Goal: Task Accomplishment & Management: Manage account settings

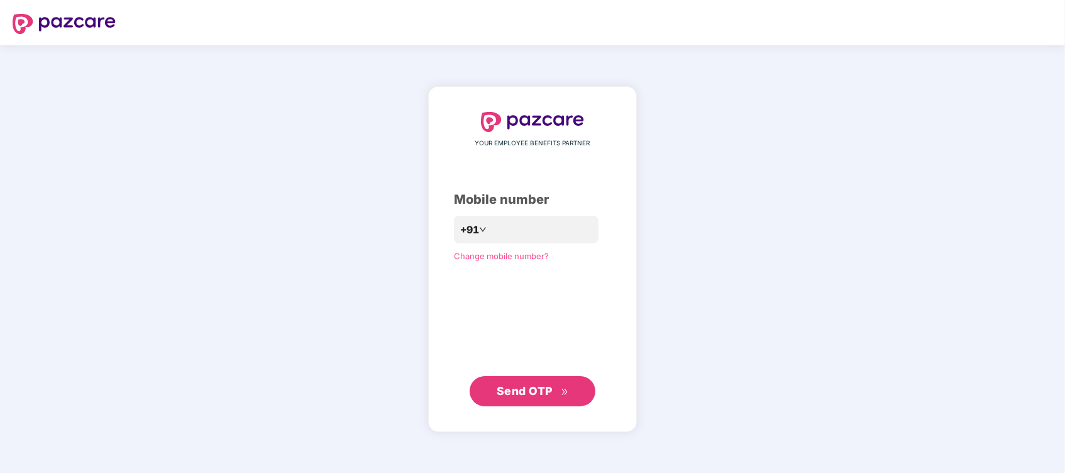
click at [522, 374] on div "**********" at bounding box center [532, 259] width 157 height 294
click at [514, 384] on span "Send OTP" at bounding box center [525, 390] width 56 height 13
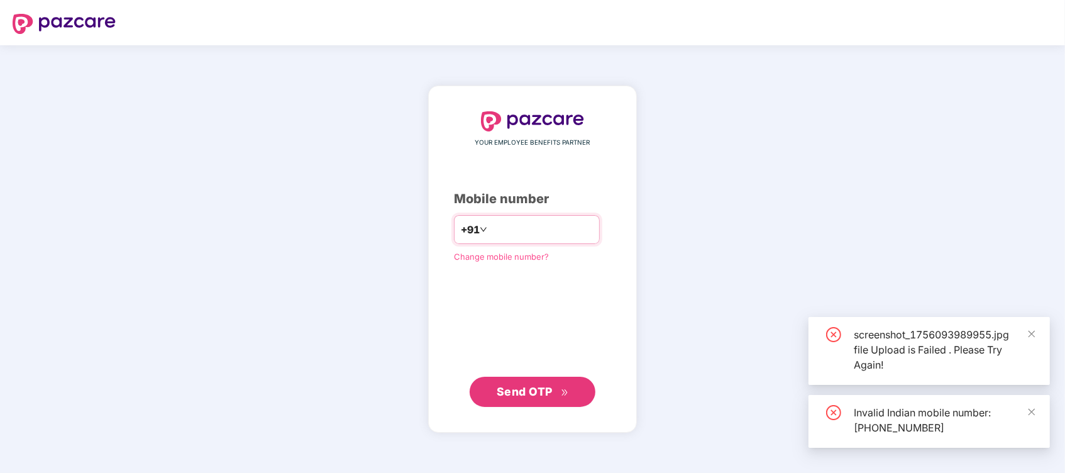
click at [490, 226] on input "**********" at bounding box center [541, 229] width 103 height 20
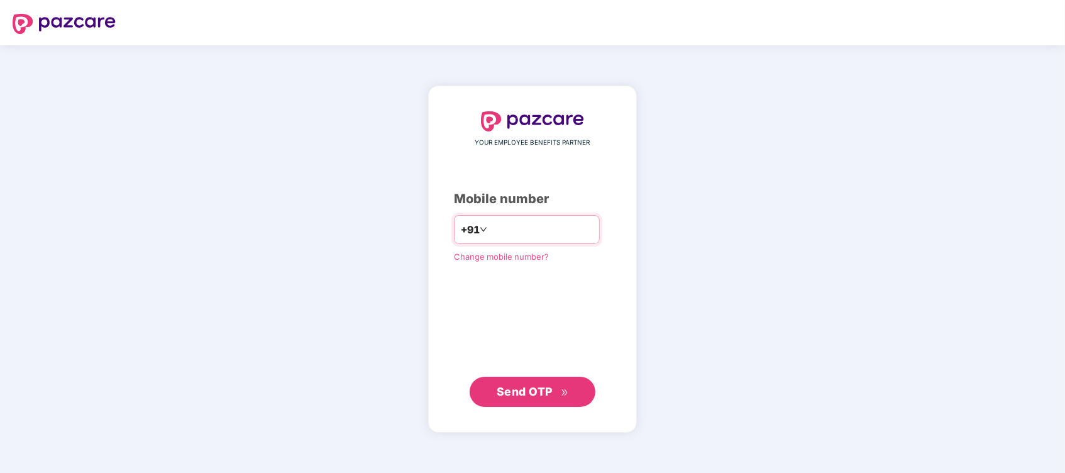
type input "**********"
click at [522, 405] on button "Send OTP" at bounding box center [533, 391] width 126 height 30
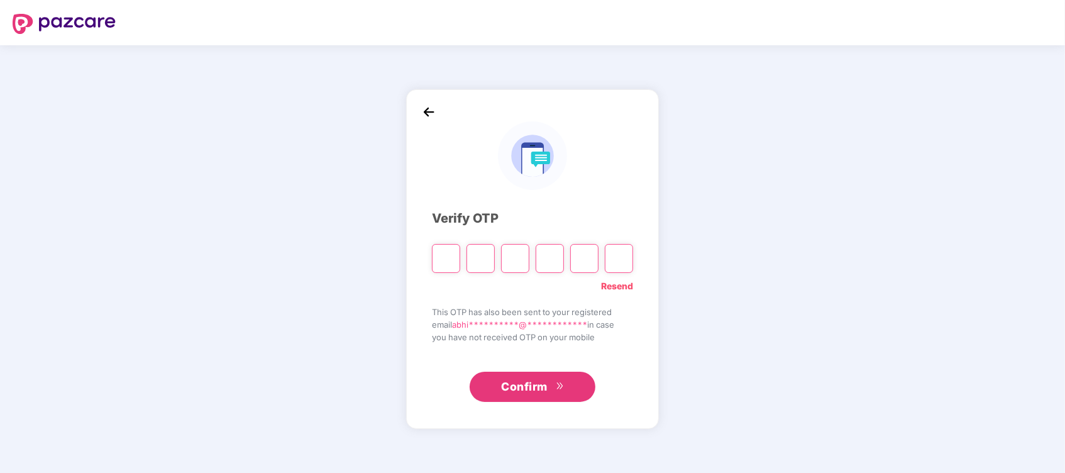
type input "*"
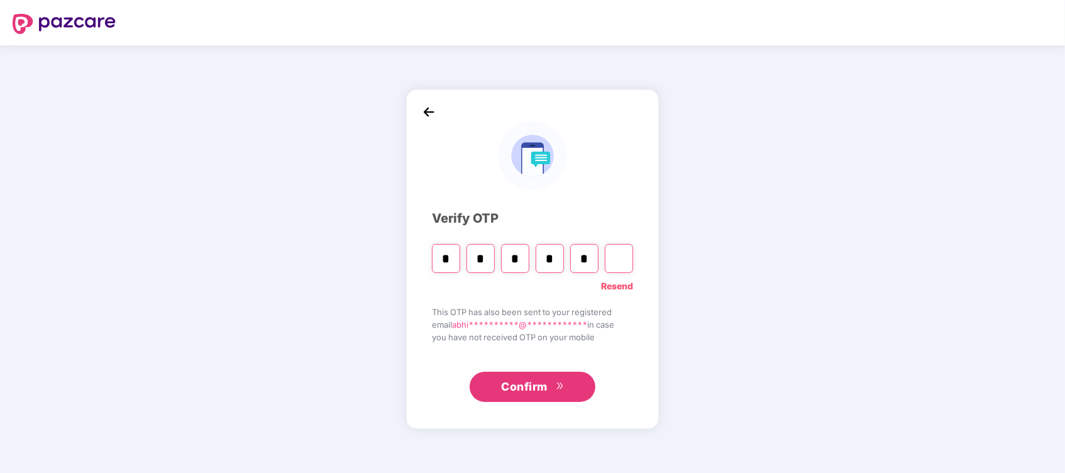
type input "*"
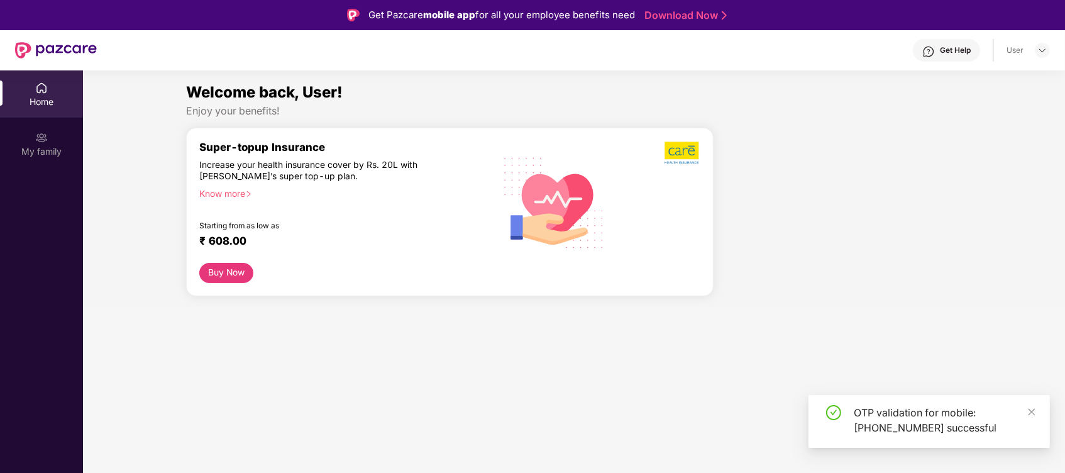
click at [1025, 413] on div "OTP validation for mobile: [PHONE_NUMBER] successful" at bounding box center [944, 420] width 181 height 30
click at [60, 83] on div "Home" at bounding box center [41, 93] width 83 height 47
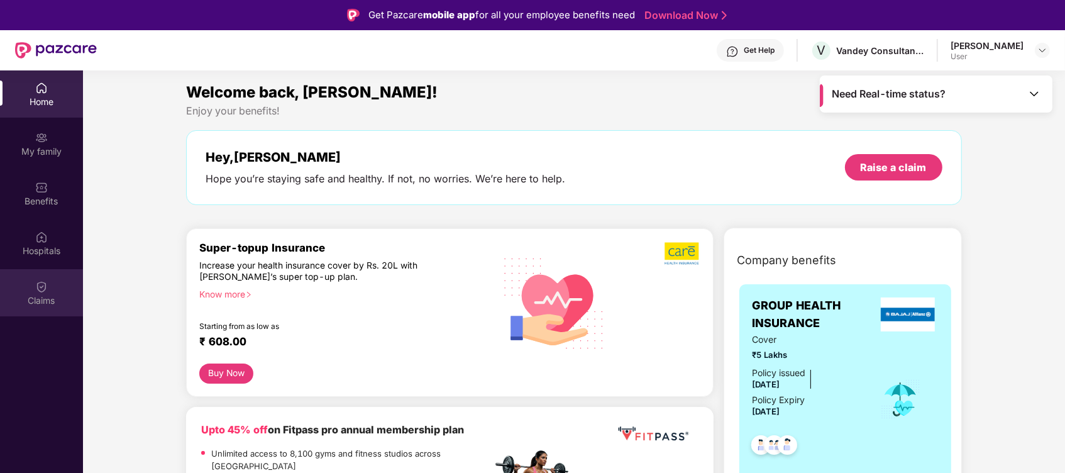
click at [40, 302] on div "Claims" at bounding box center [41, 300] width 83 height 13
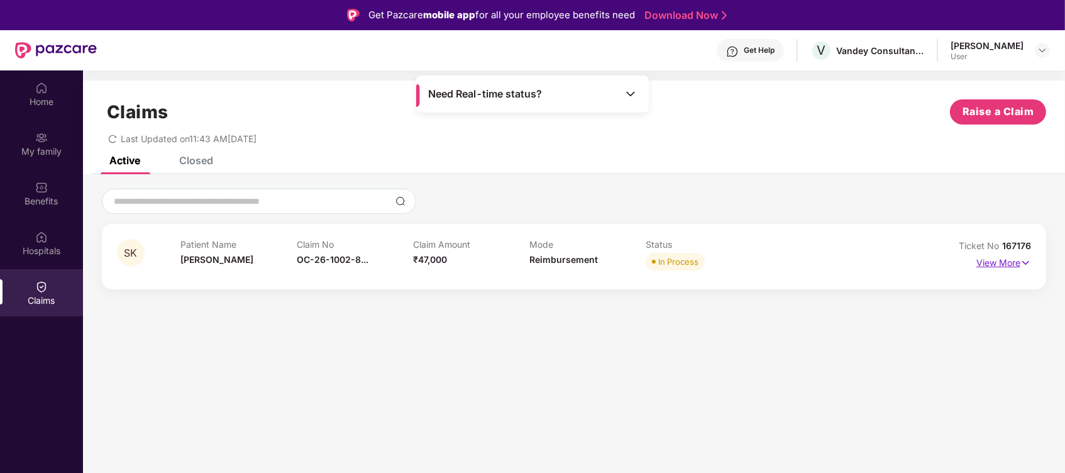
click at [1000, 257] on p "View More" at bounding box center [1003, 261] width 55 height 17
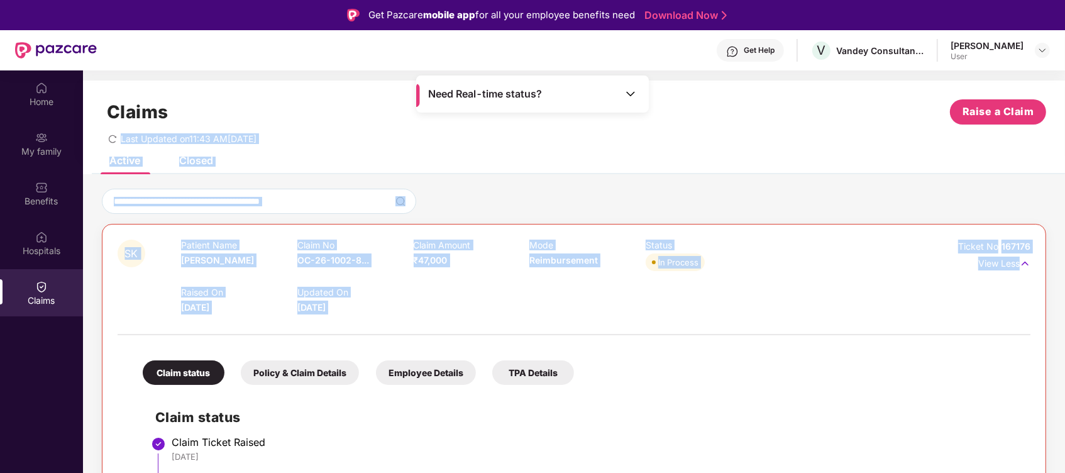
drag, startPoint x: 1062, startPoint y: 84, endPoint x: 1069, endPoint y: 256, distance: 173.0
click at [1064, 256] on html "Get Pazcare mobile app for all your employee benefits need Download Now Get Hel…" at bounding box center [532, 236] width 1065 height 473
click at [627, 130] on div "Last Updated on 11:43 AM[DATE]" at bounding box center [574, 133] width 944 height 19
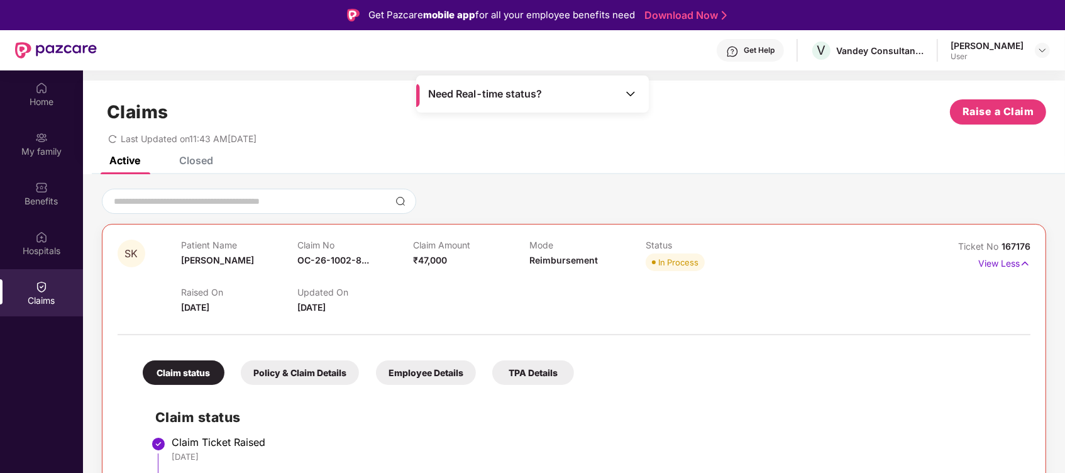
click at [627, 130] on div "Last Updated on 11:43 AM[DATE]" at bounding box center [574, 133] width 944 height 19
click at [40, 234] on img at bounding box center [41, 237] width 13 height 13
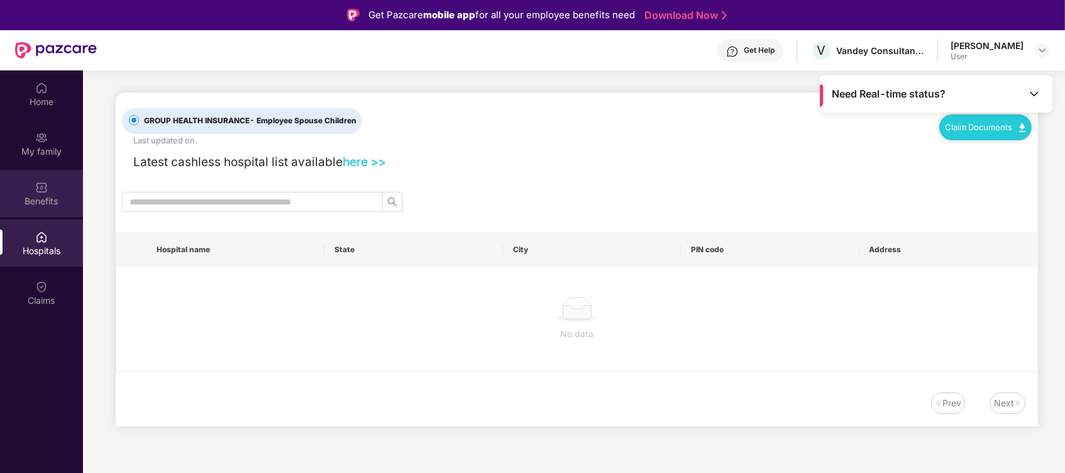
click at [33, 201] on div "Benefits" at bounding box center [41, 201] width 83 height 13
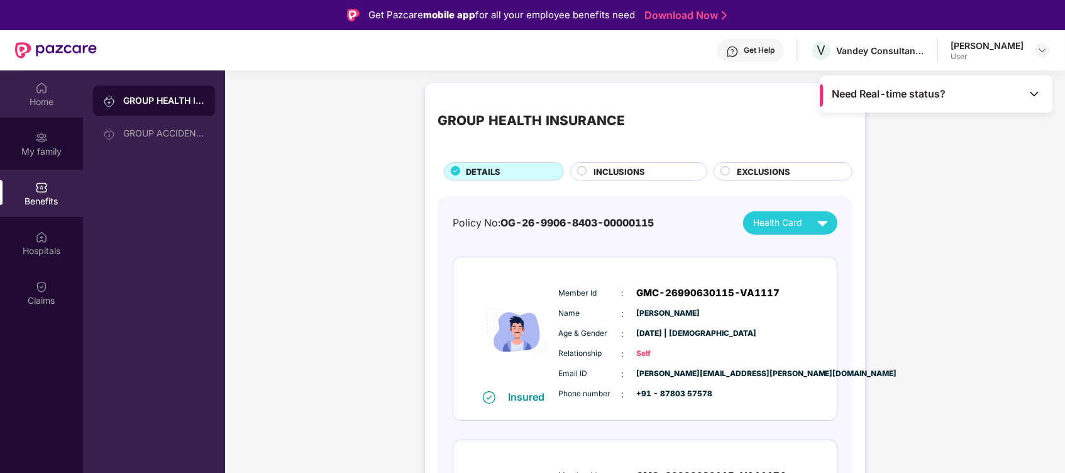
click at [50, 103] on div "Home" at bounding box center [41, 102] width 83 height 13
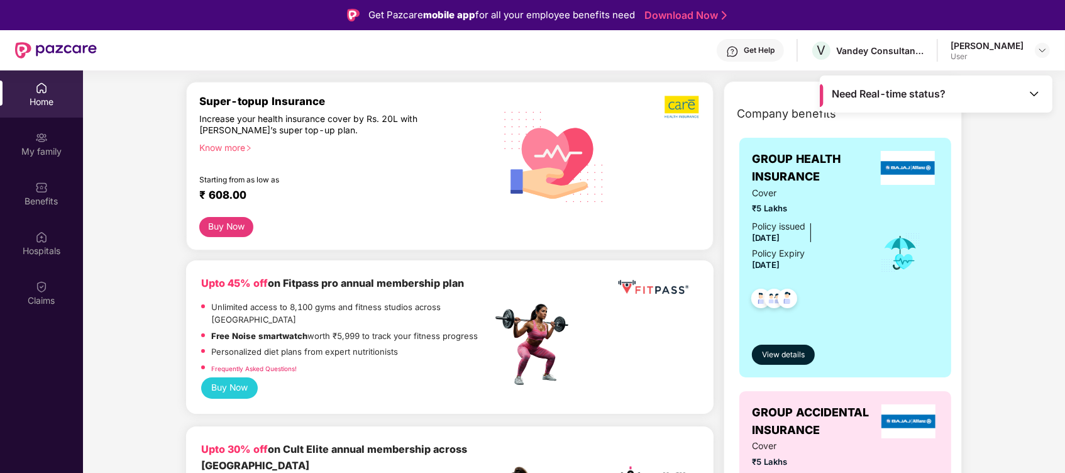
scroll to position [167, 0]
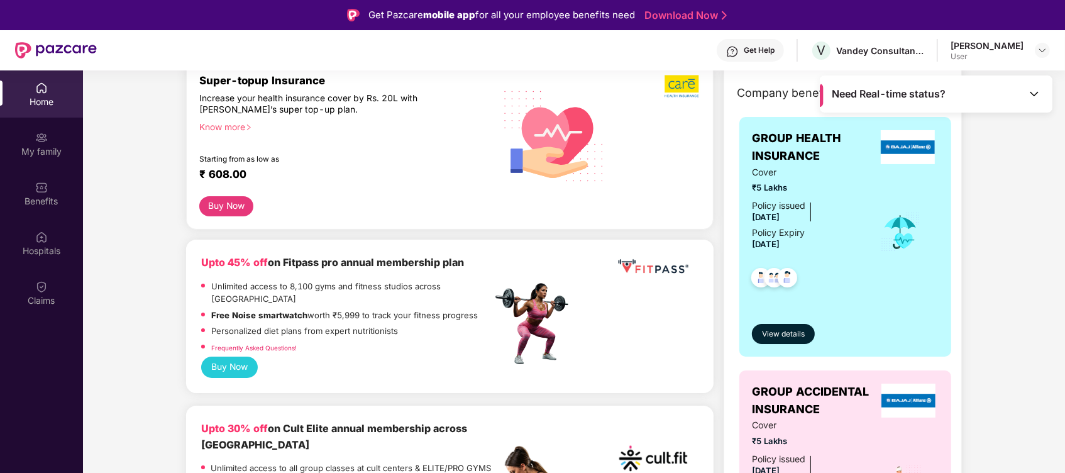
click at [244, 124] on div "Know more" at bounding box center [341, 125] width 285 height 9
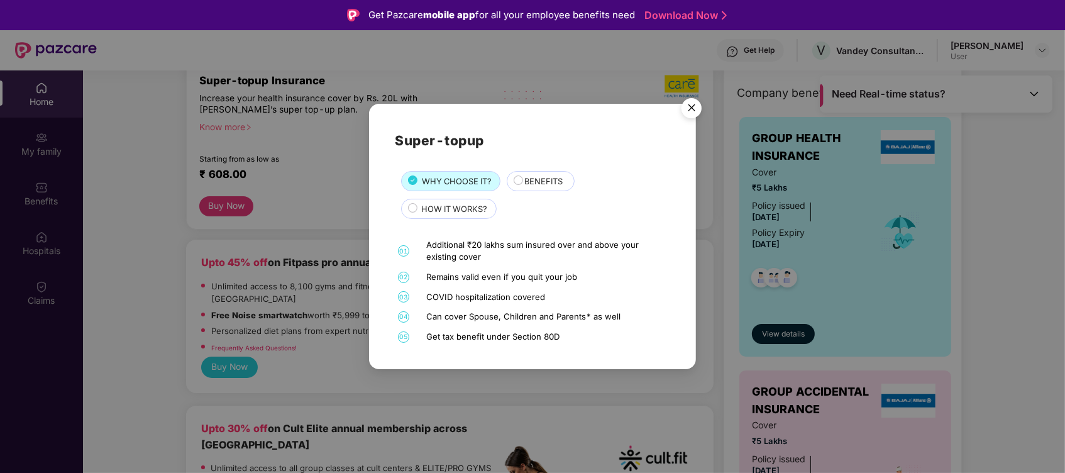
click at [685, 110] on img "Close" at bounding box center [691, 109] width 35 height 35
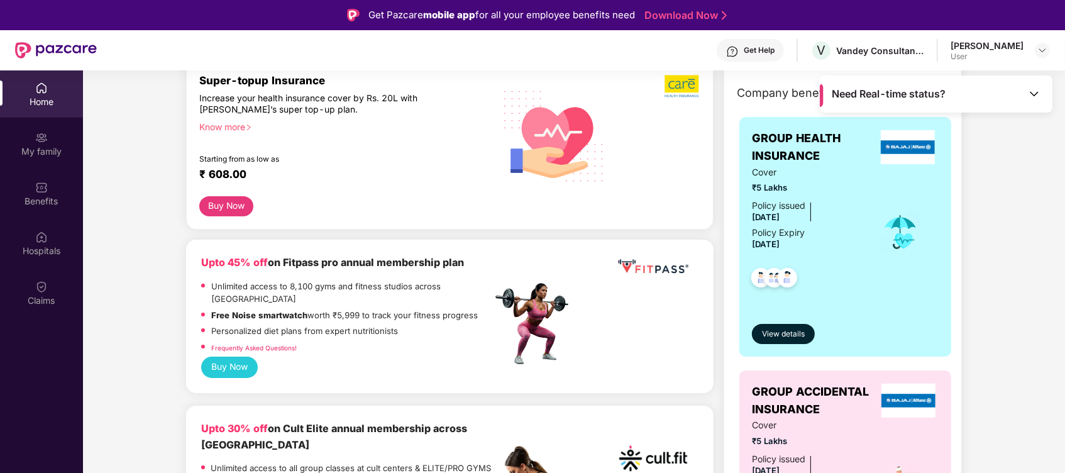
click at [374, 280] on p "Unlimited access to 8,100 gyms and fitness studios across [GEOGRAPHIC_DATA]" at bounding box center [351, 293] width 280 height 26
click at [206, 356] on button "Buy Now" at bounding box center [229, 366] width 57 height 21
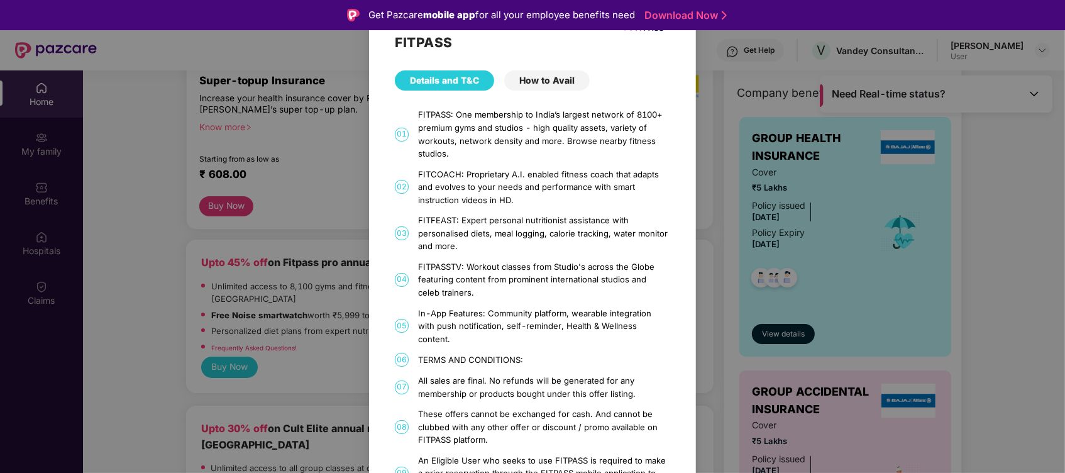
click at [70, 360] on div "FITPASS Details and T&C How to Avail 01 FITPASS: One membership to India’s larg…" at bounding box center [532, 236] width 1065 height 473
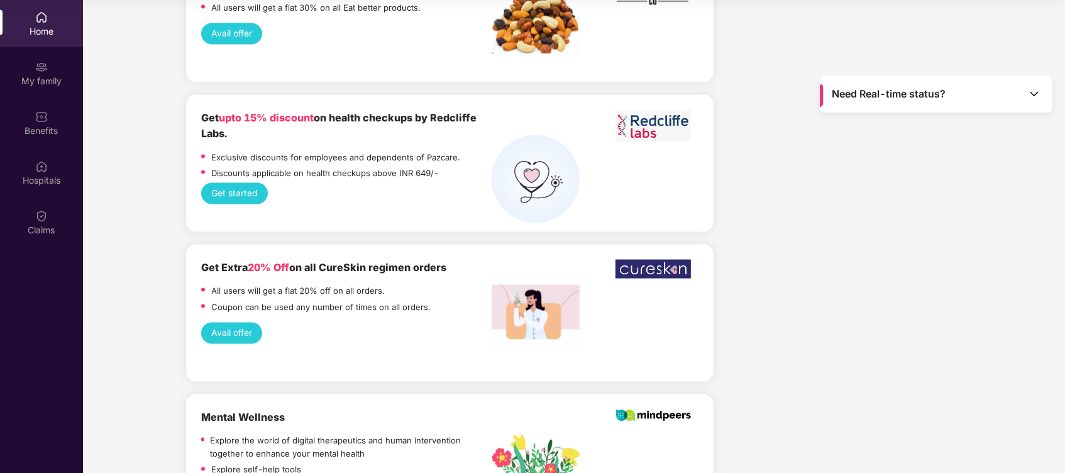
scroll to position [1921, 0]
